Goal: Find specific page/section: Find specific page/section

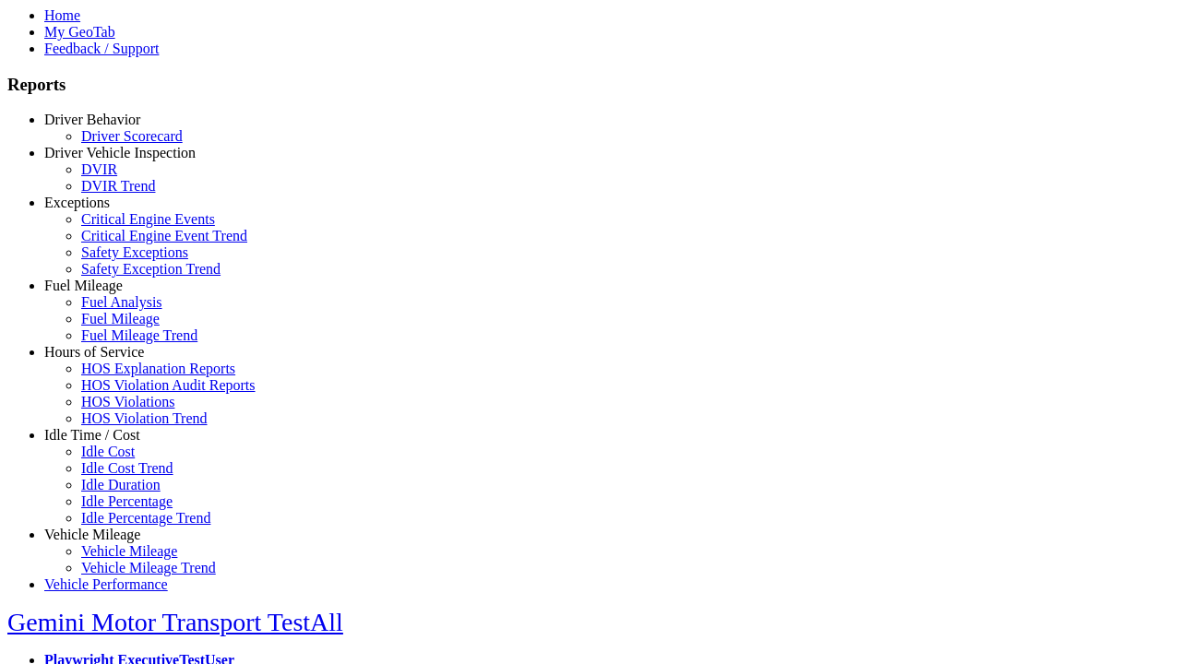
click at [106, 360] on link "Hours of Service" at bounding box center [94, 352] width 100 height 16
click at [120, 377] on link "HOS Explanation Reports" at bounding box center [158, 369] width 154 height 16
